Goal: Information Seeking & Learning: Learn about a topic

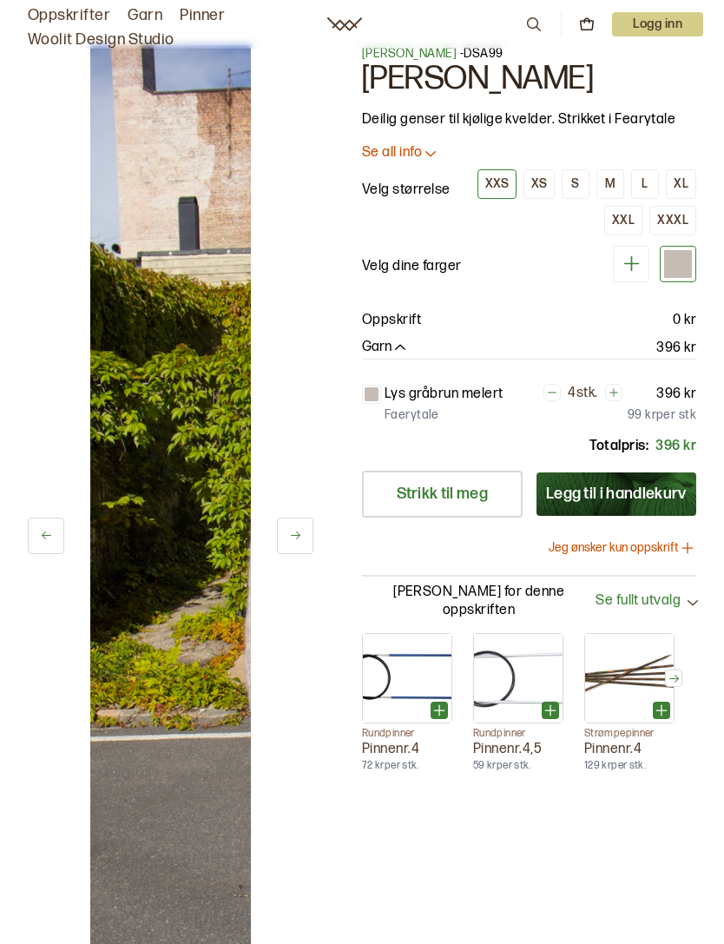
scroll to position [25, 0]
click at [294, 541] on icon at bounding box center [295, 534] width 13 height 13
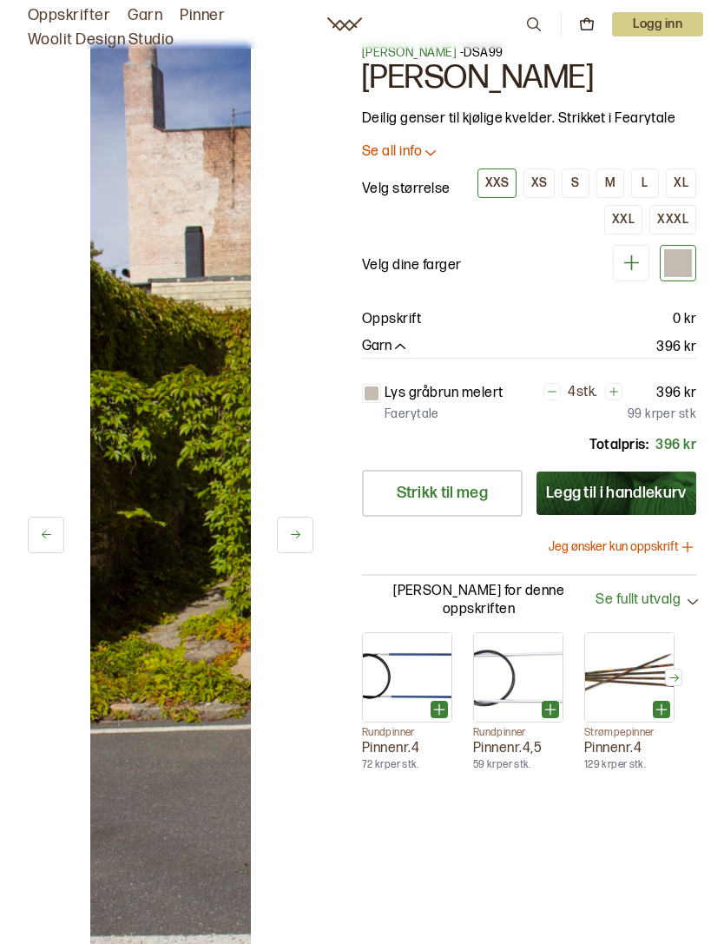
click at [314, 591] on div "2 av 2 2 av 2 [PERSON_NAME] - DSA99 [PERSON_NAME] Deilig genser til kjølige kve…" at bounding box center [362, 548] width 724 height 1076
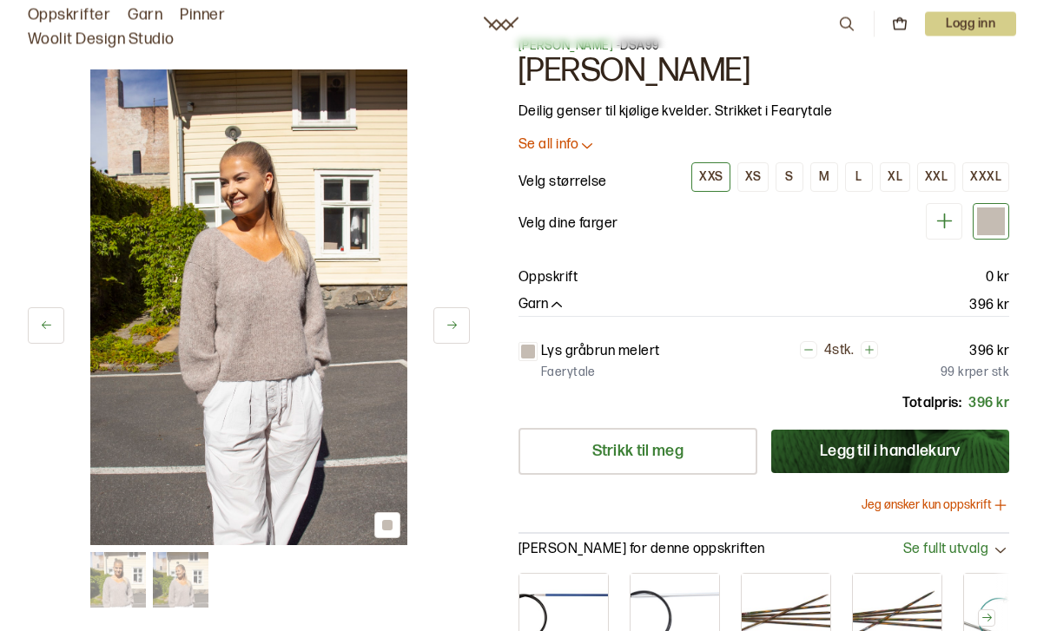
scroll to position [0, 0]
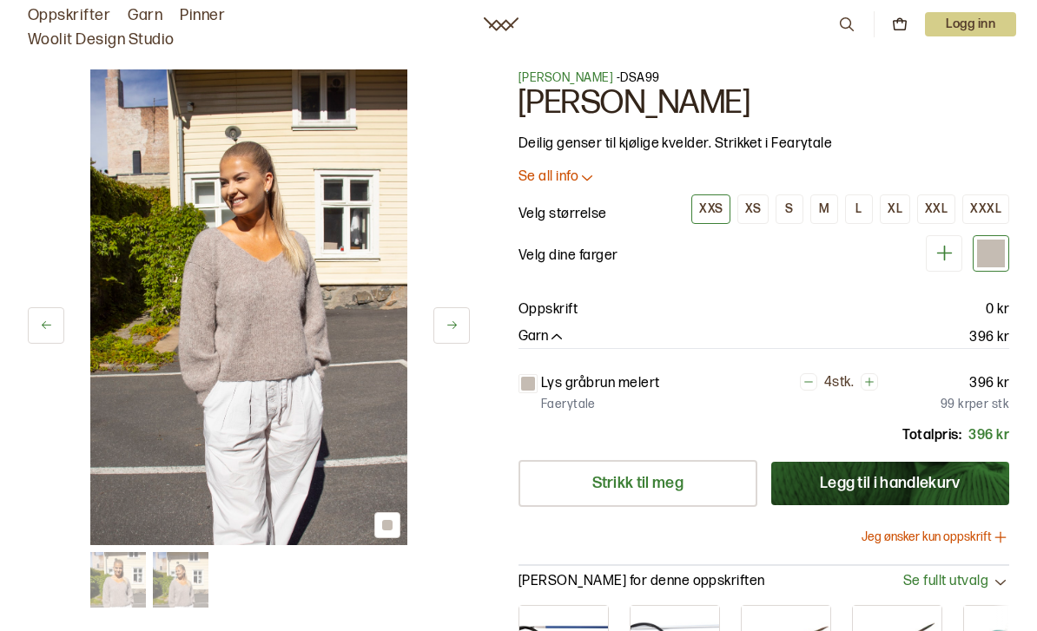
click at [595, 82] on span "[PERSON_NAME]" at bounding box center [565, 77] width 95 height 15
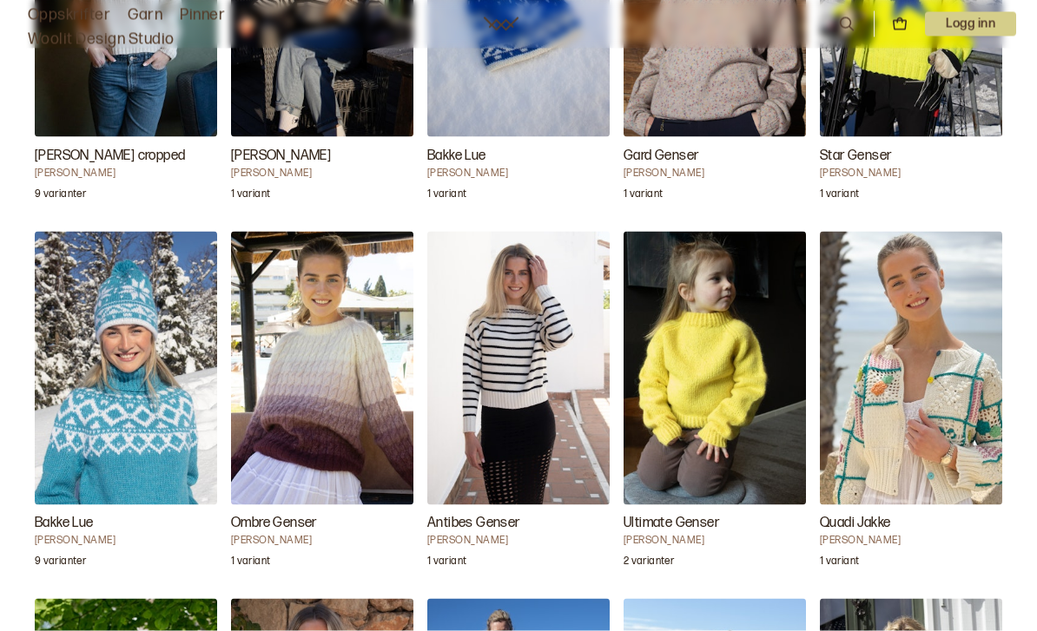
scroll to position [7757, 0]
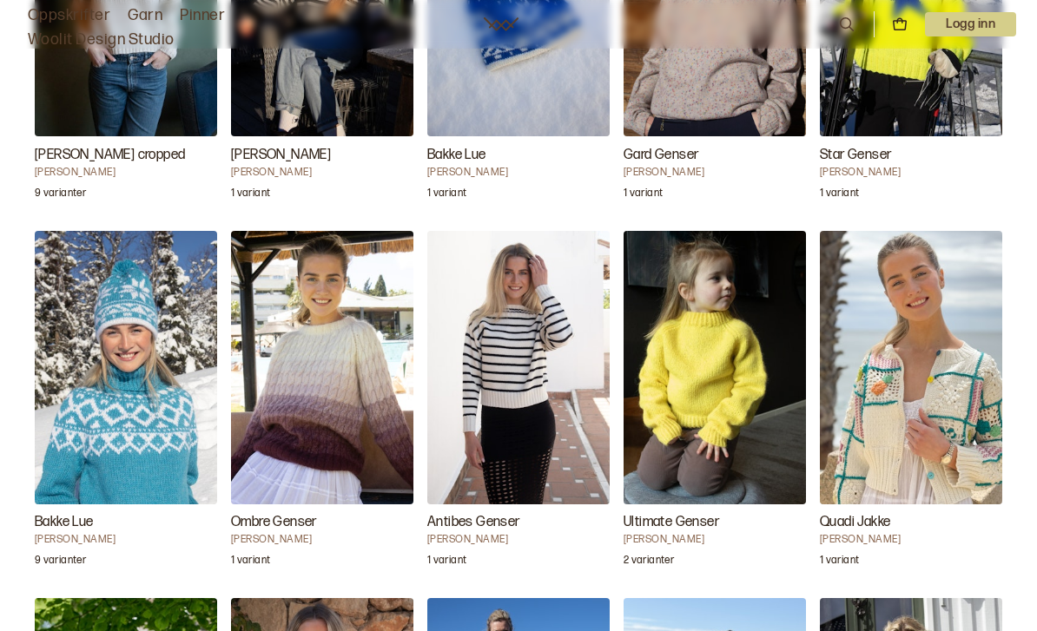
click at [723, 356] on img "Quadi Jakke" at bounding box center [911, 368] width 182 height 274
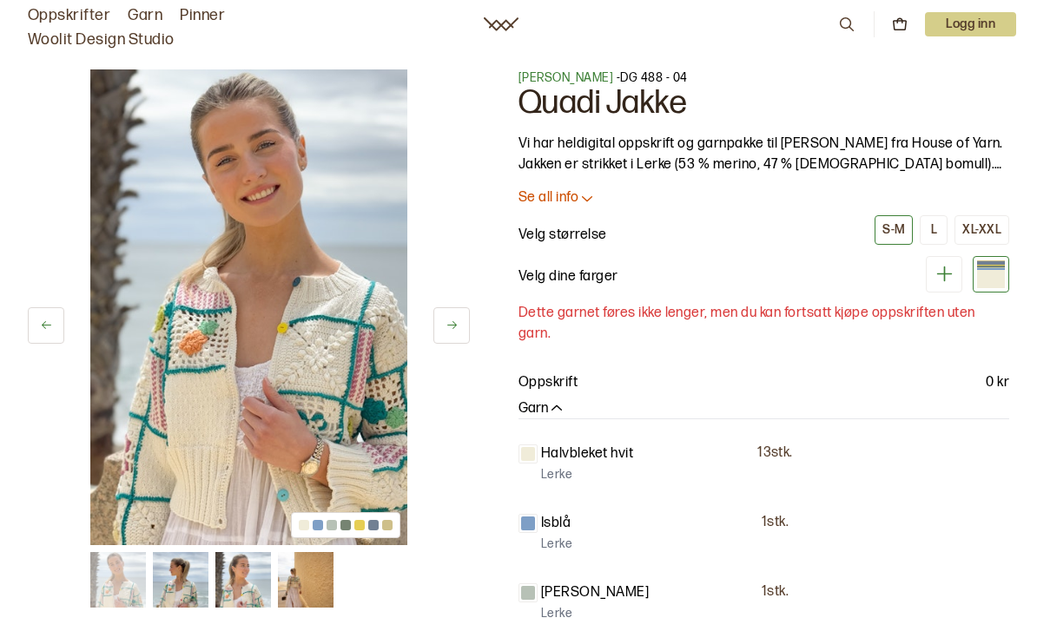
click at [565, 200] on p "Se all info" at bounding box center [548, 198] width 60 height 18
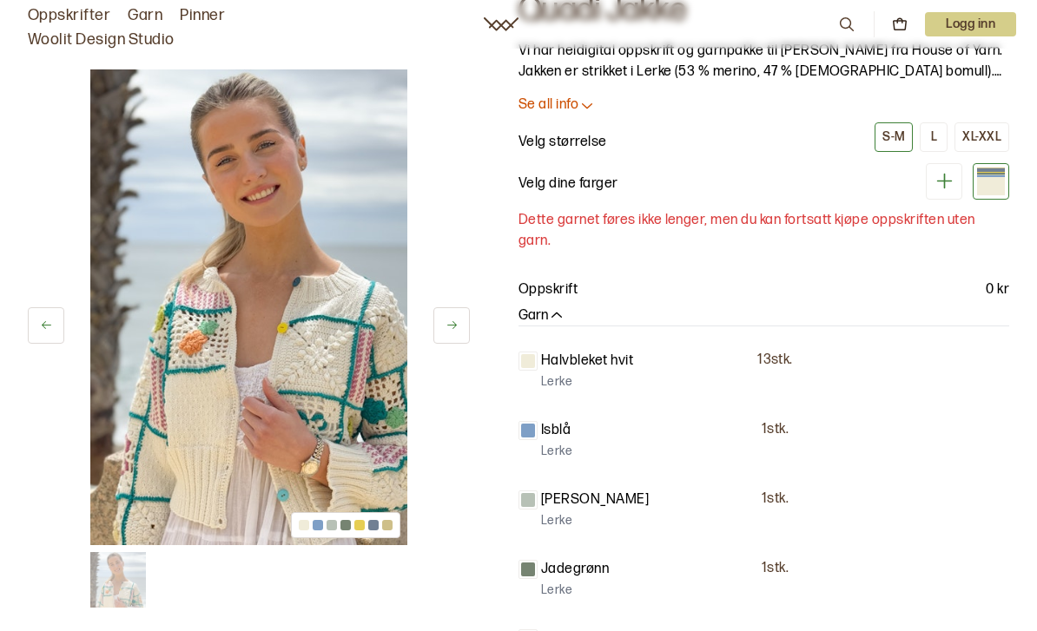
scroll to position [93, 0]
